Goal: Task Accomplishment & Management: Manage account settings

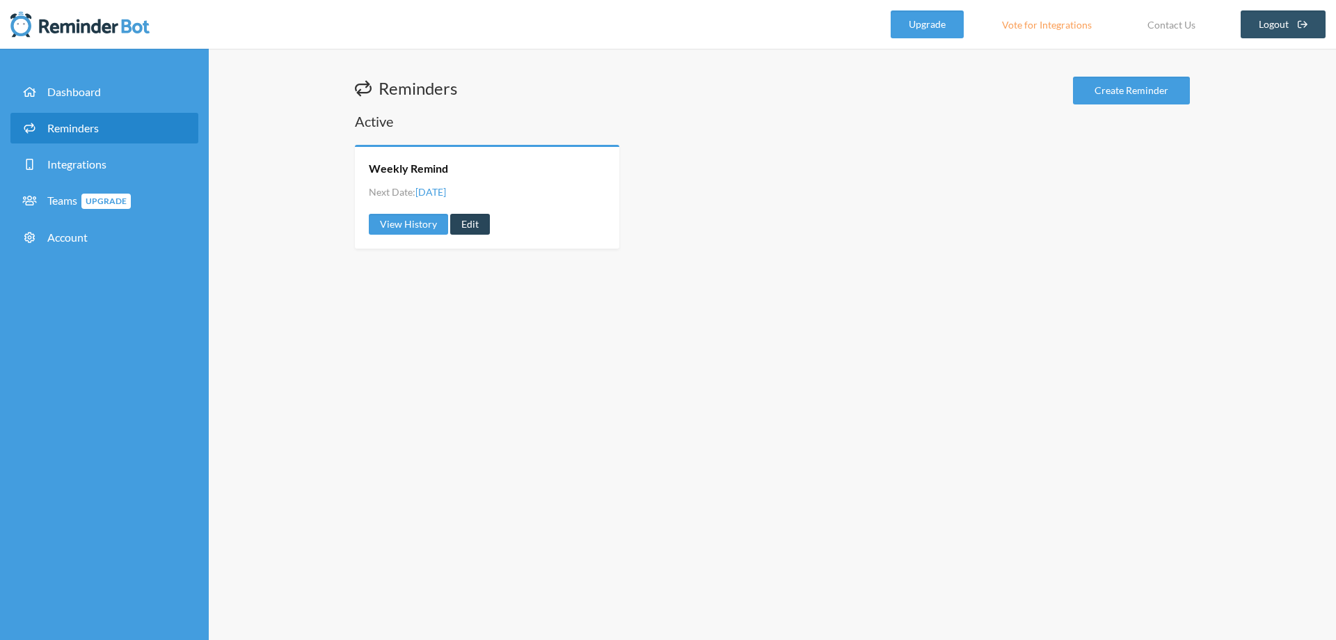
click at [466, 227] on link "Edit" at bounding box center [470, 224] width 40 height 21
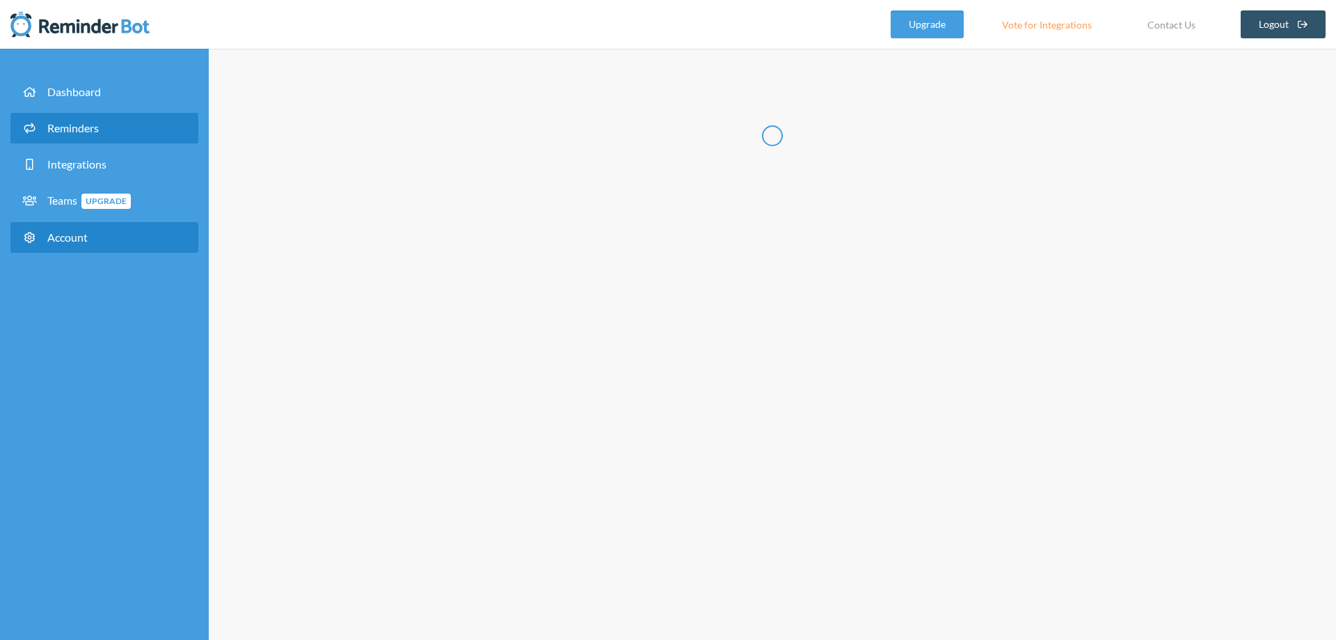
radio input "false"
radio input "true"
type input "Weekly Remind"
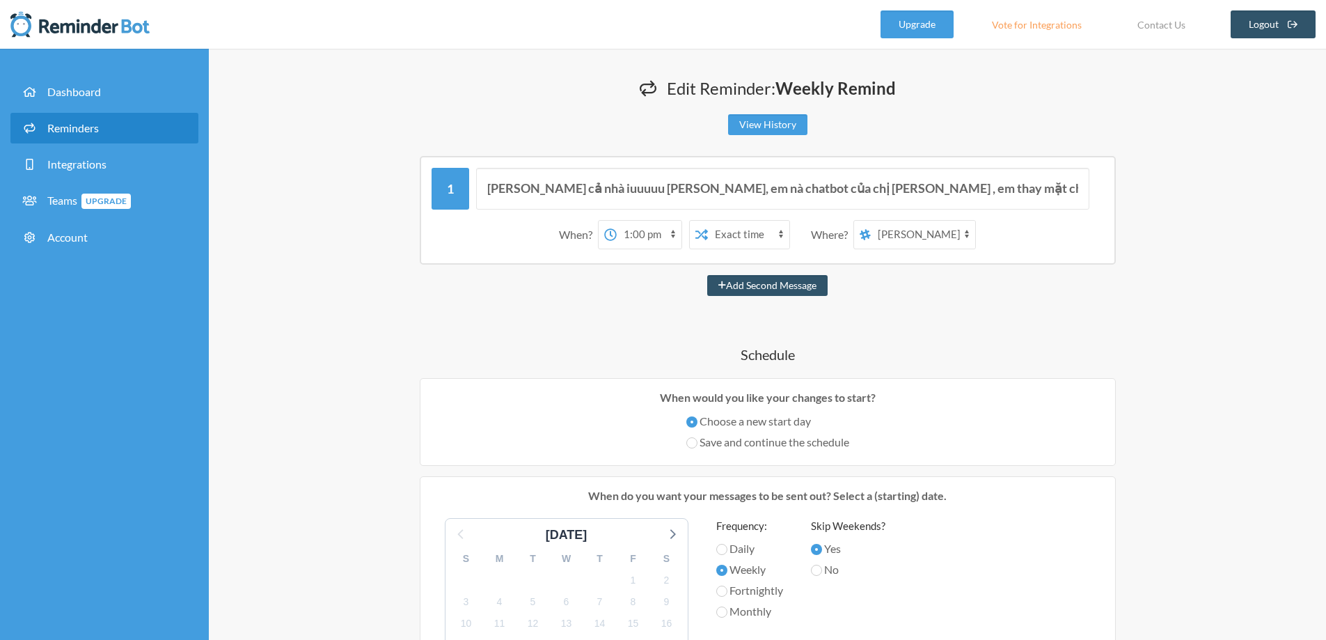
click at [629, 237] on select "12:00 am 12:15 am 12:30 am 12:45 am 1:00 am 1:15 am 1:30 am 1:45 am 2:00 am 2:1…" at bounding box center [649, 235] width 65 height 28
select select "08:30:00"
click at [617, 221] on select "12:00 am 12:15 am 12:30 am 12:45 am 1:00 am 1:15 am 1:30 am 1:45 am 2:00 am 2:1…" at bounding box center [649, 235] width 65 height 28
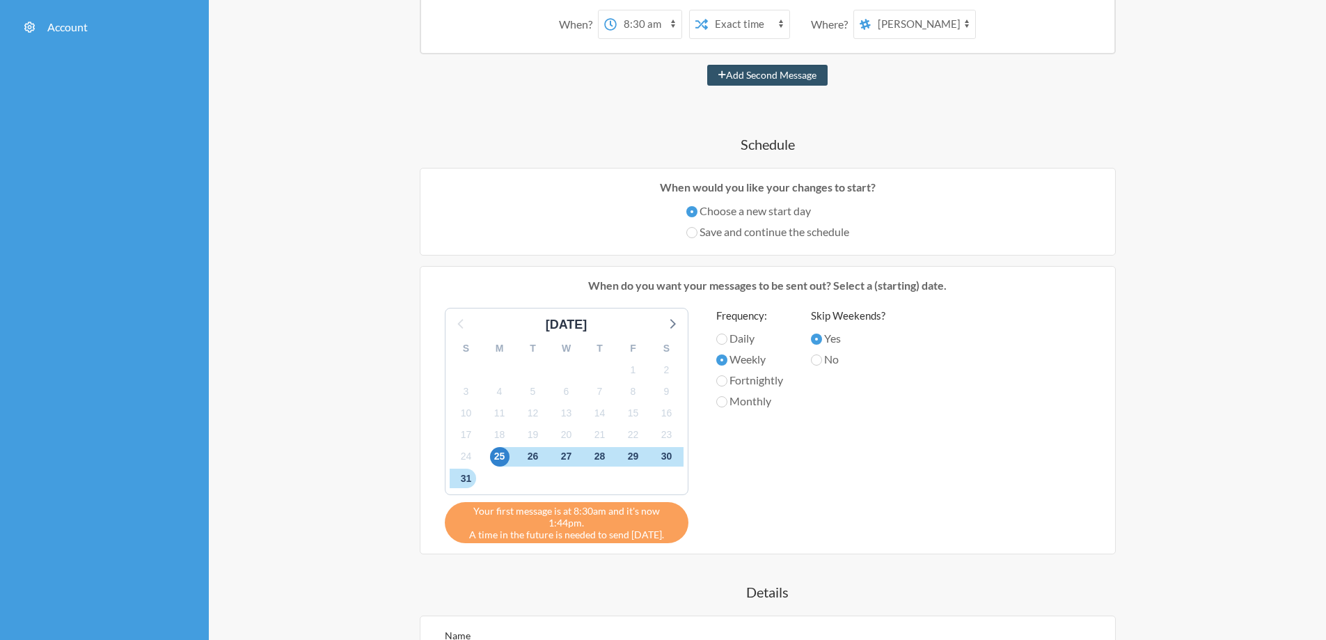
scroll to position [278, 0]
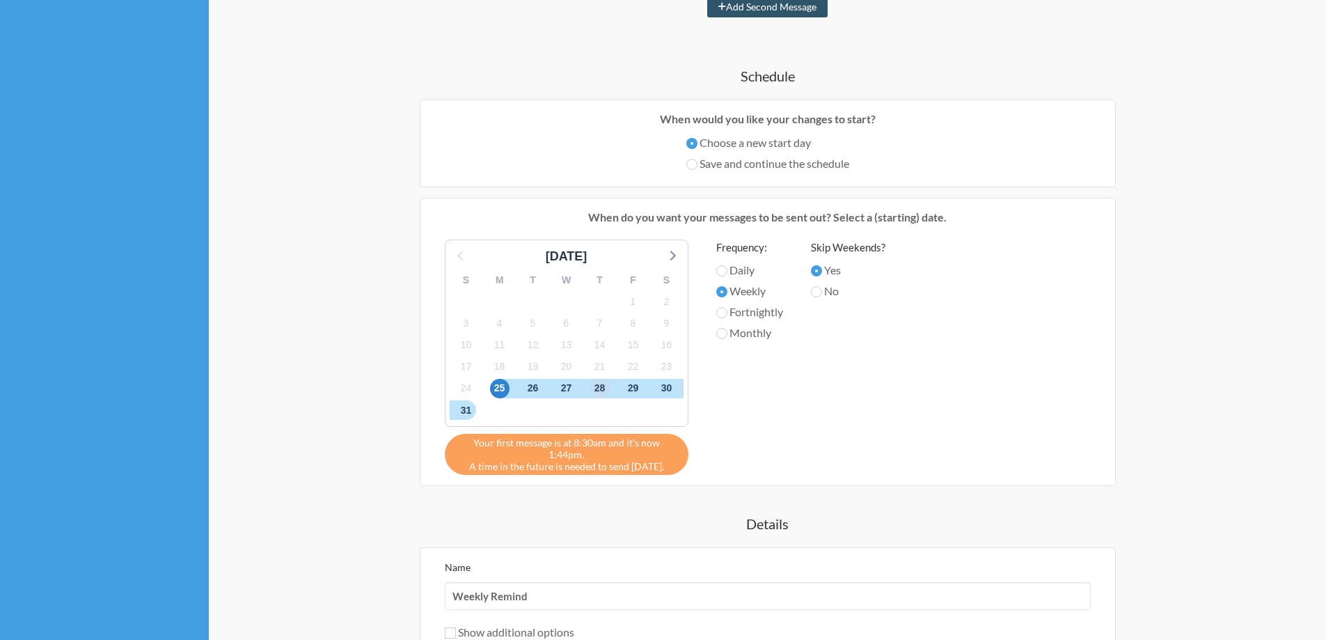
click at [604, 389] on span "28" at bounding box center [599, 388] width 19 height 19
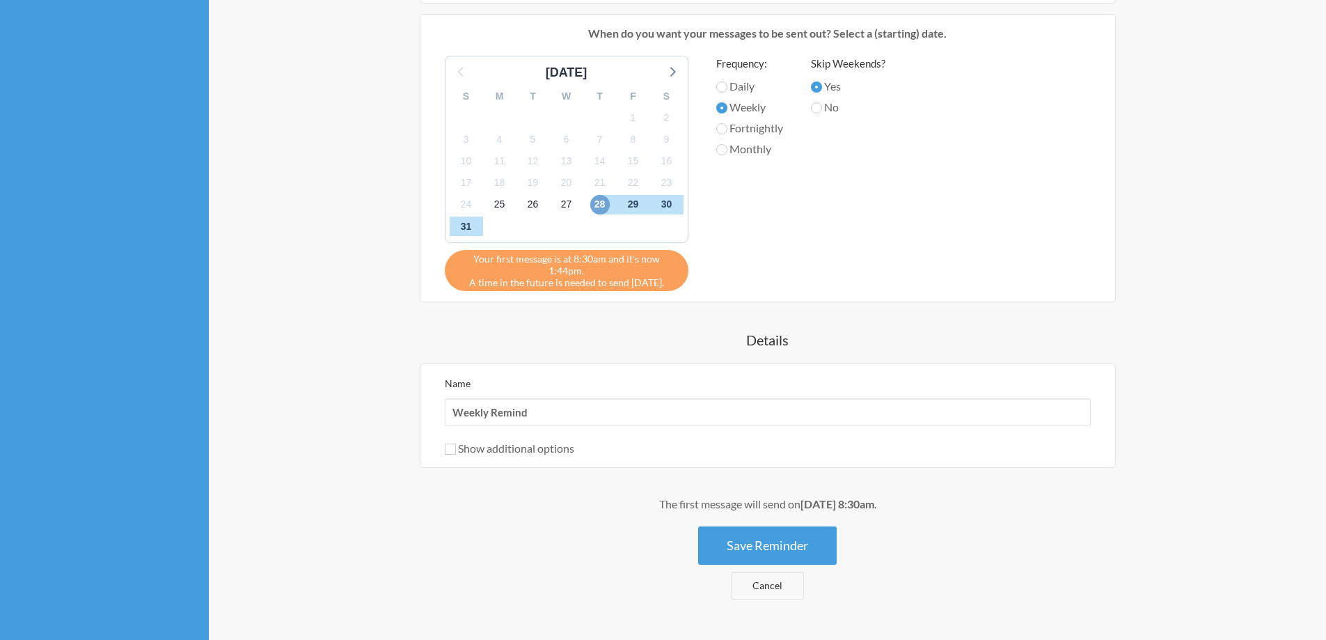
scroll to position [487, 0]
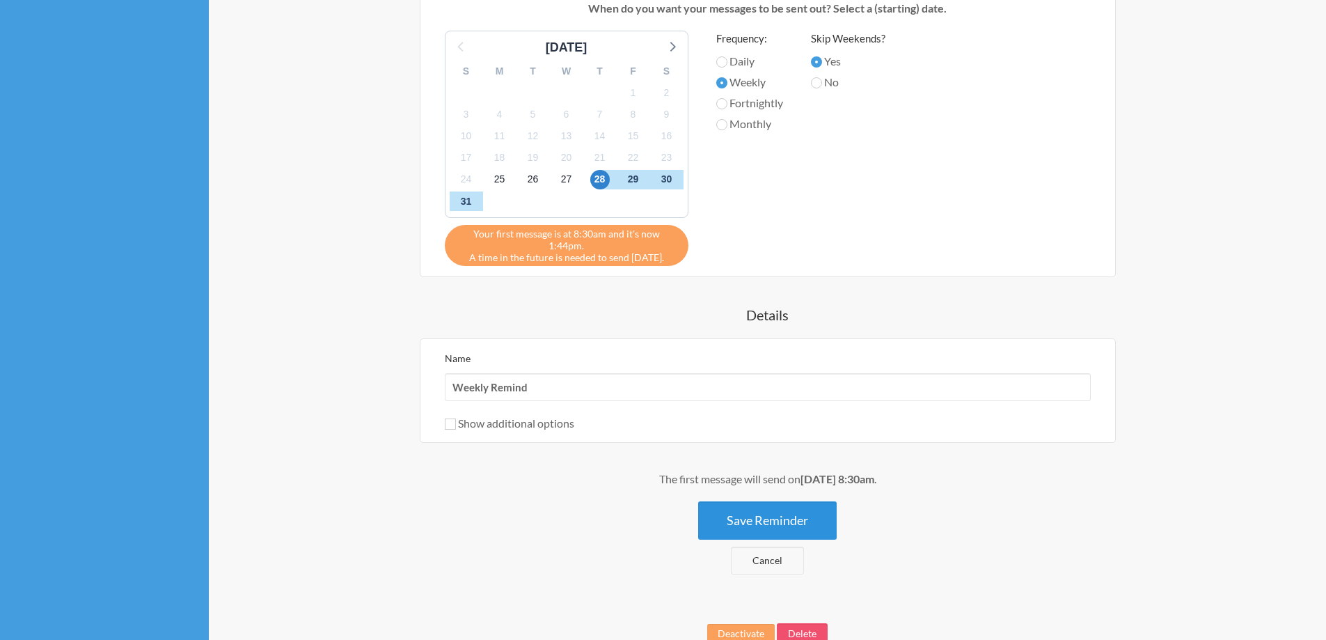
click at [768, 508] on button "Save Reminder" at bounding box center [767, 520] width 139 height 38
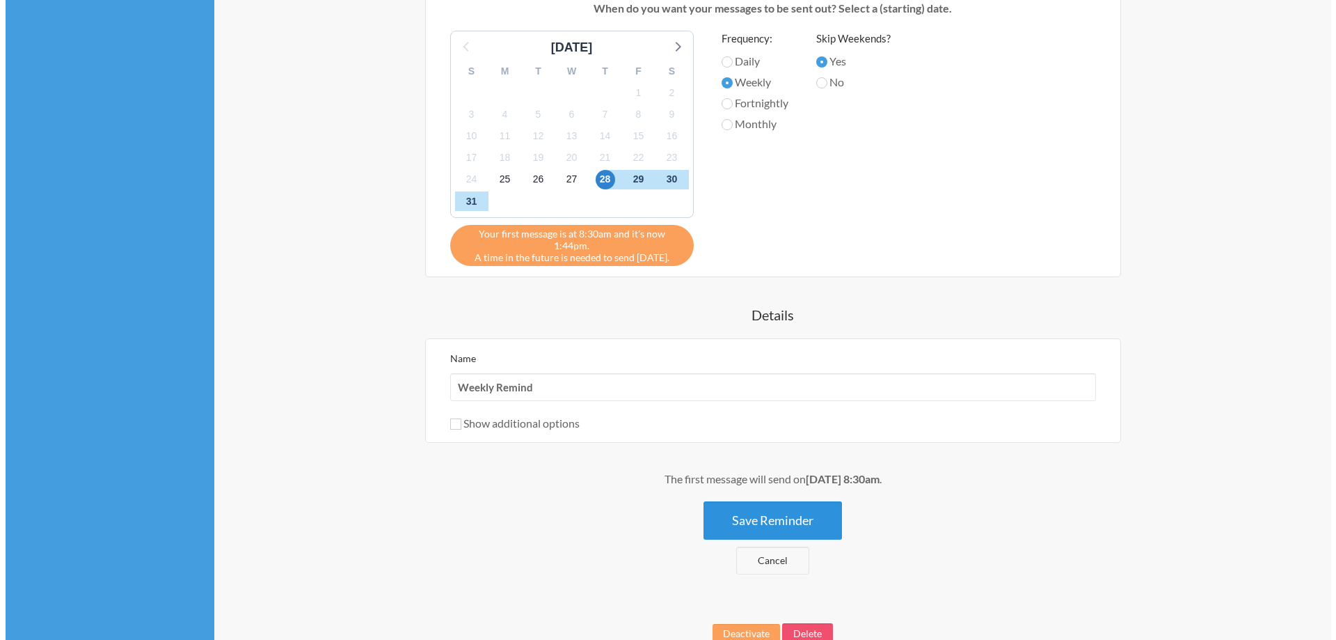
scroll to position [0, 0]
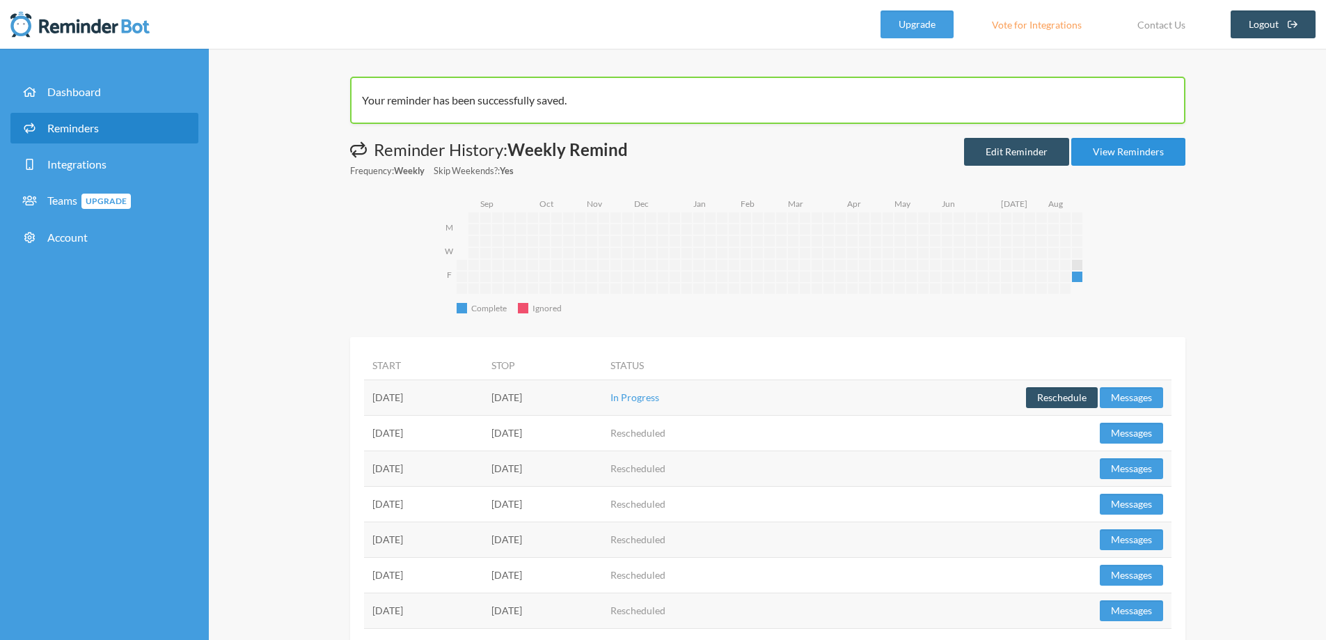
click at [1144, 150] on link "View Reminders" at bounding box center [1128, 152] width 114 height 28
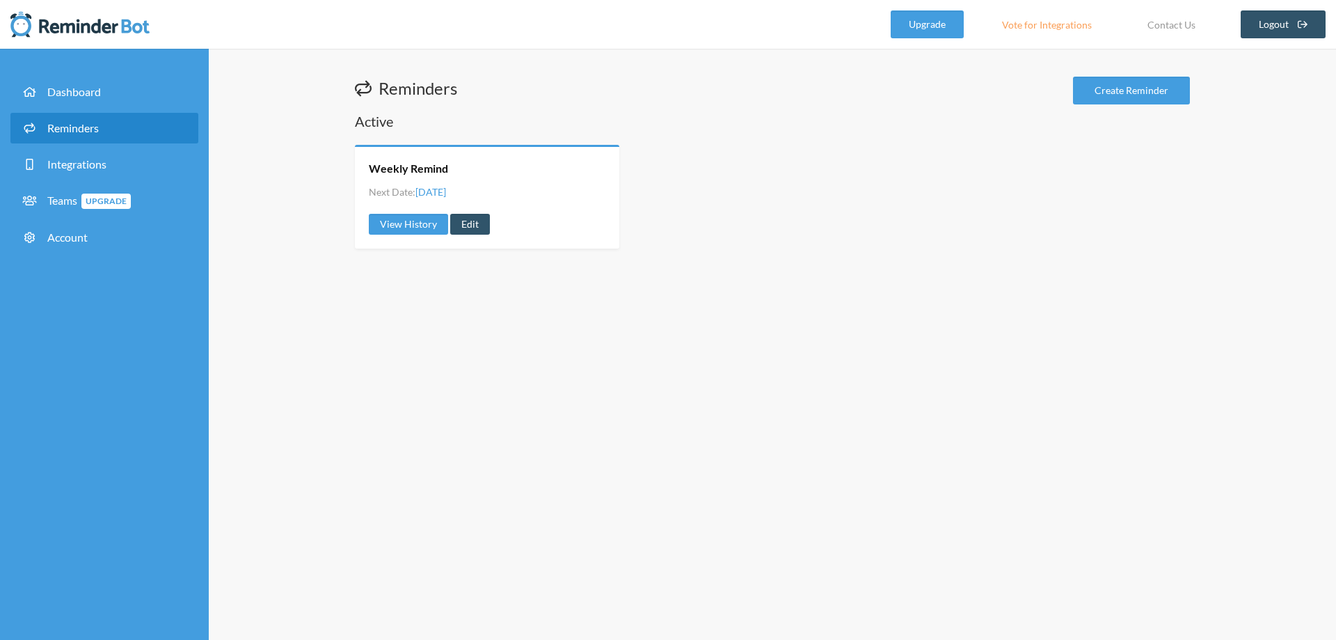
click at [837, 267] on div "Reminders Create Reminder Active Weekly Remind Next Date: [DATE] View History E…" at bounding box center [773, 344] width 1128 height 591
click at [47, 26] on img at bounding box center [79, 24] width 139 height 28
